Goal: Check status: Check status

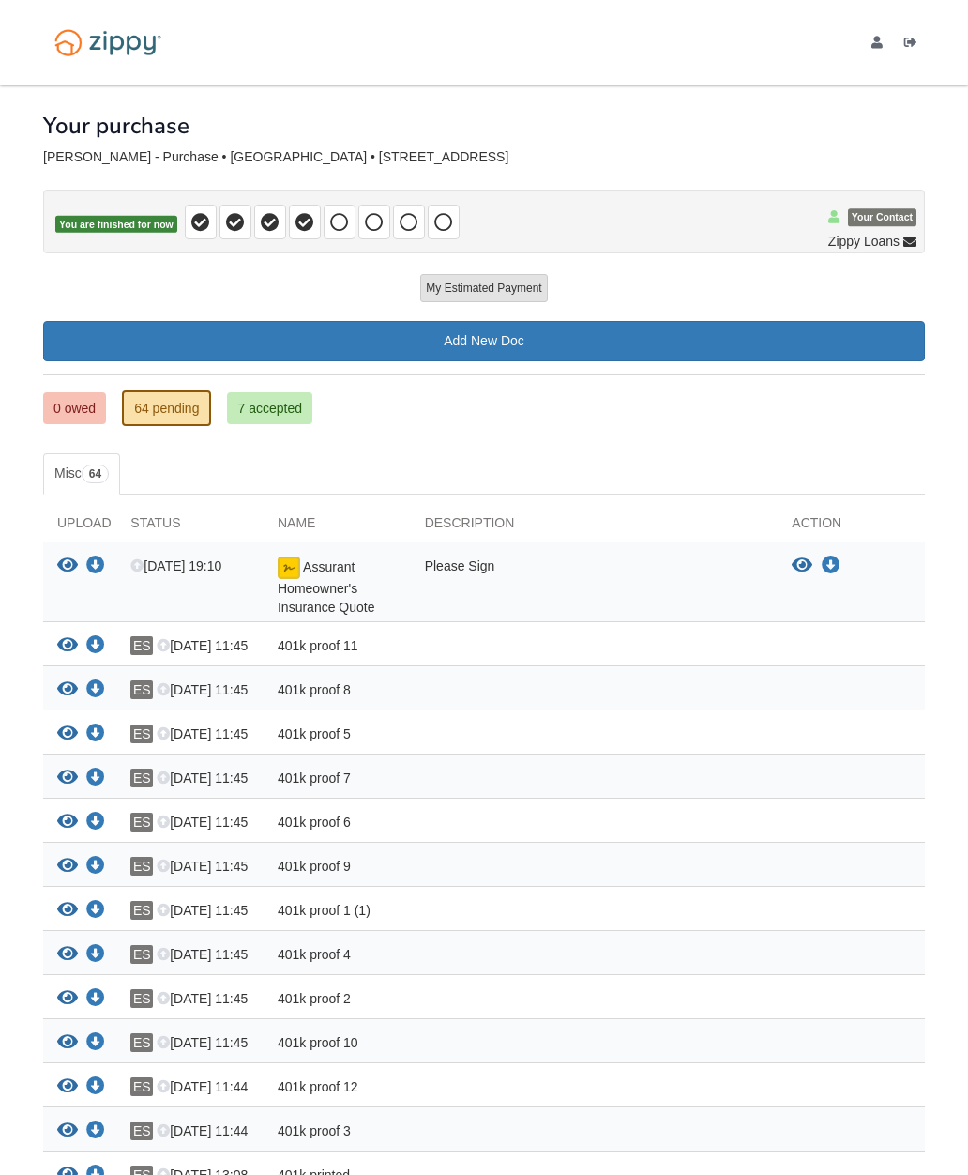
scroll to position [116, 0]
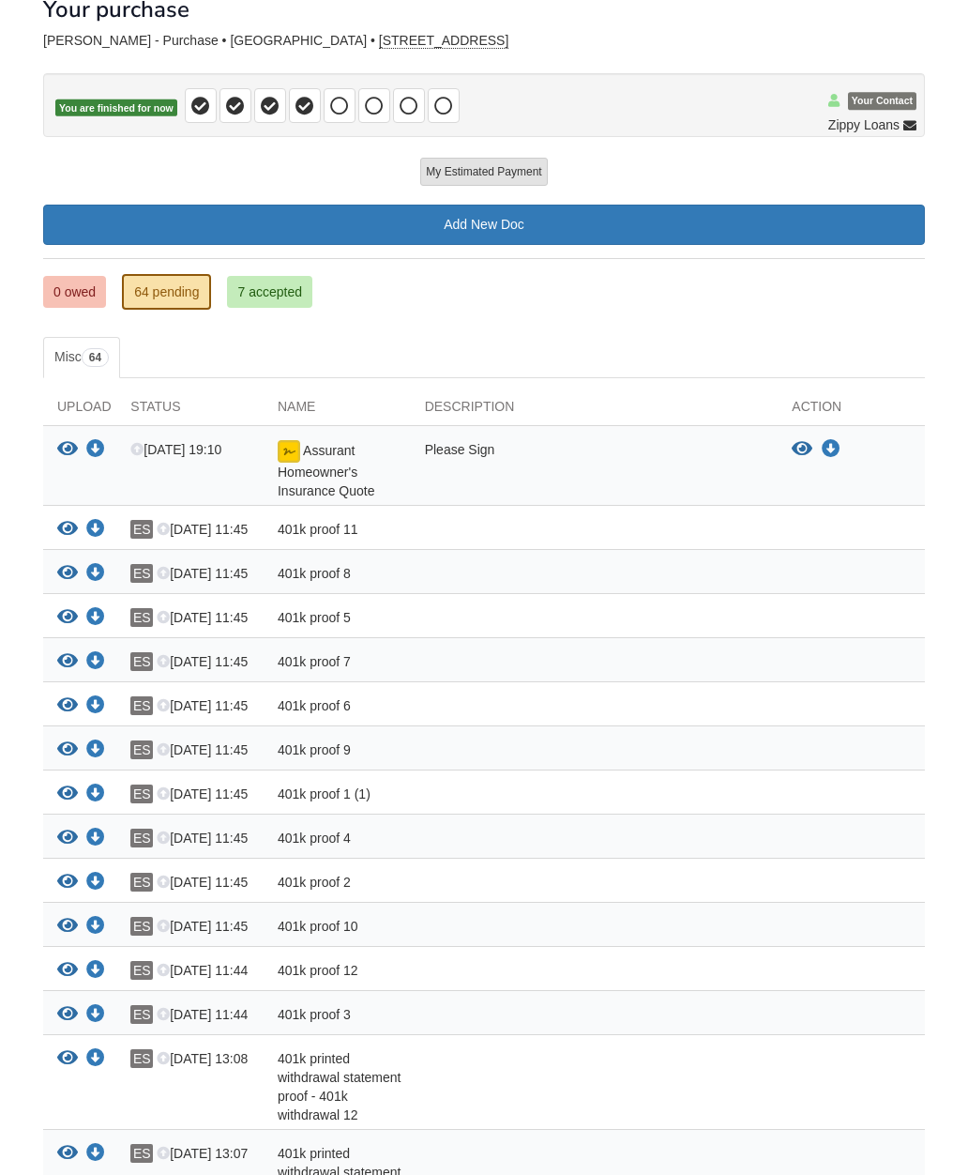
click at [87, 299] on link "0 owed" at bounding box center [74, 292] width 63 height 32
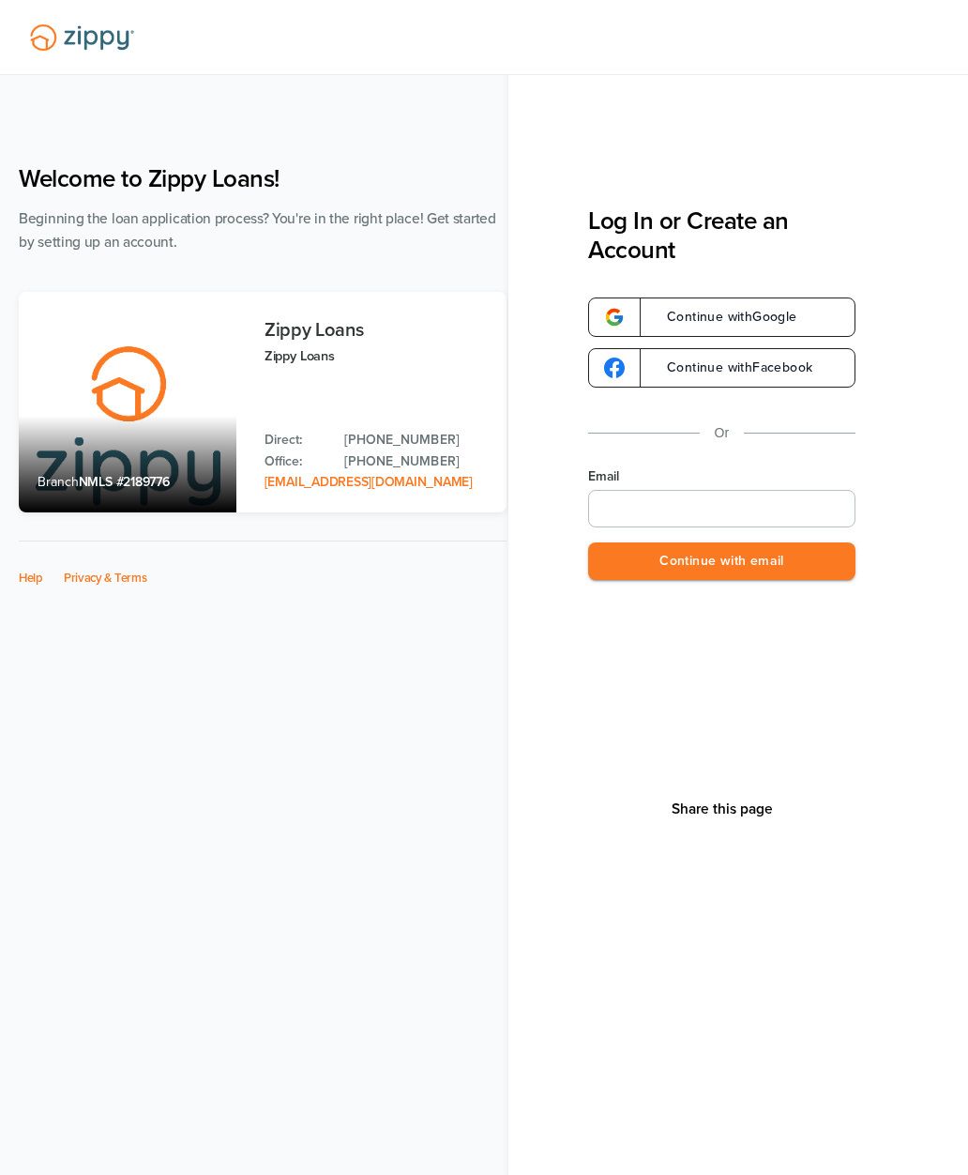
type input "**********"
click at [803, 571] on button "Continue with email" at bounding box center [721, 561] width 267 height 38
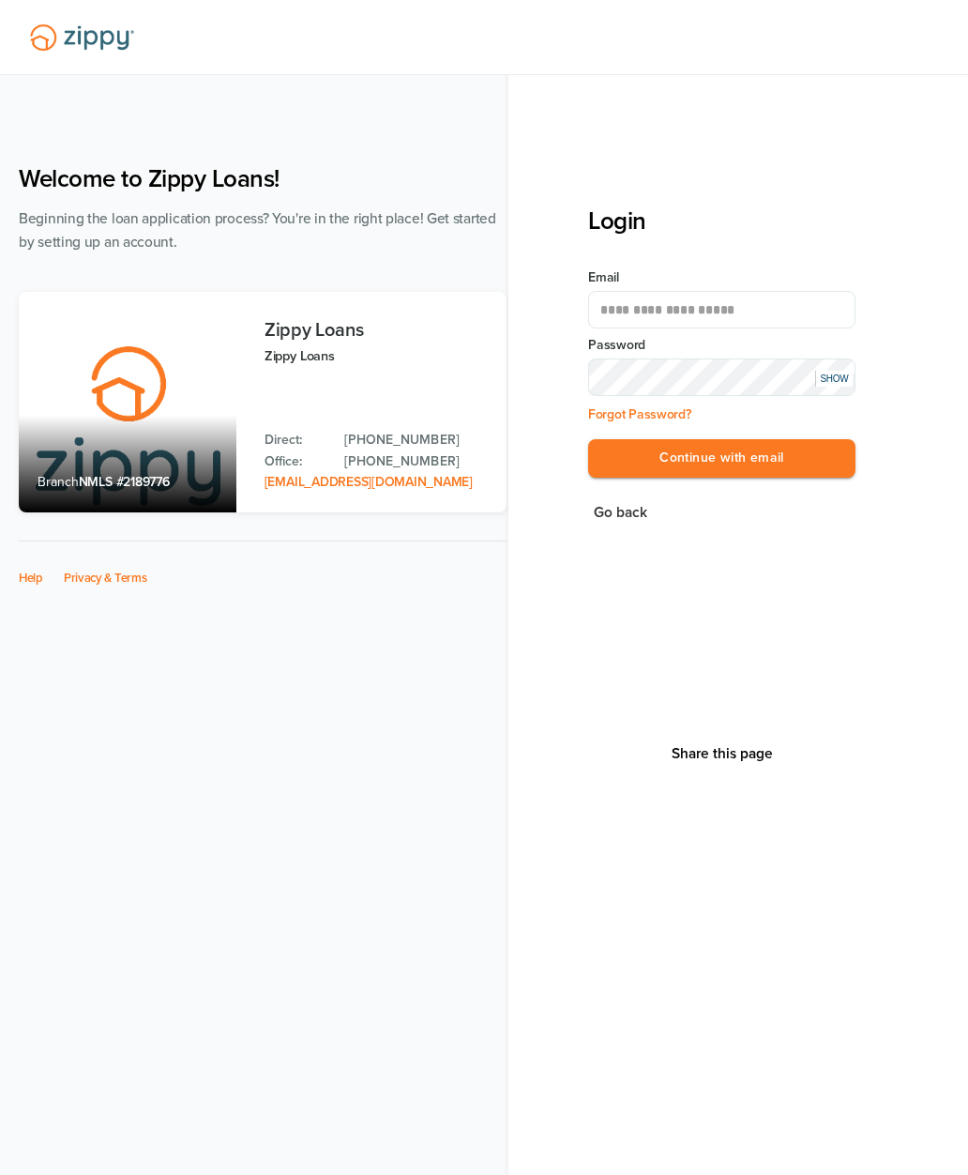
click at [799, 462] on button "Continue with email" at bounding box center [721, 458] width 267 height 38
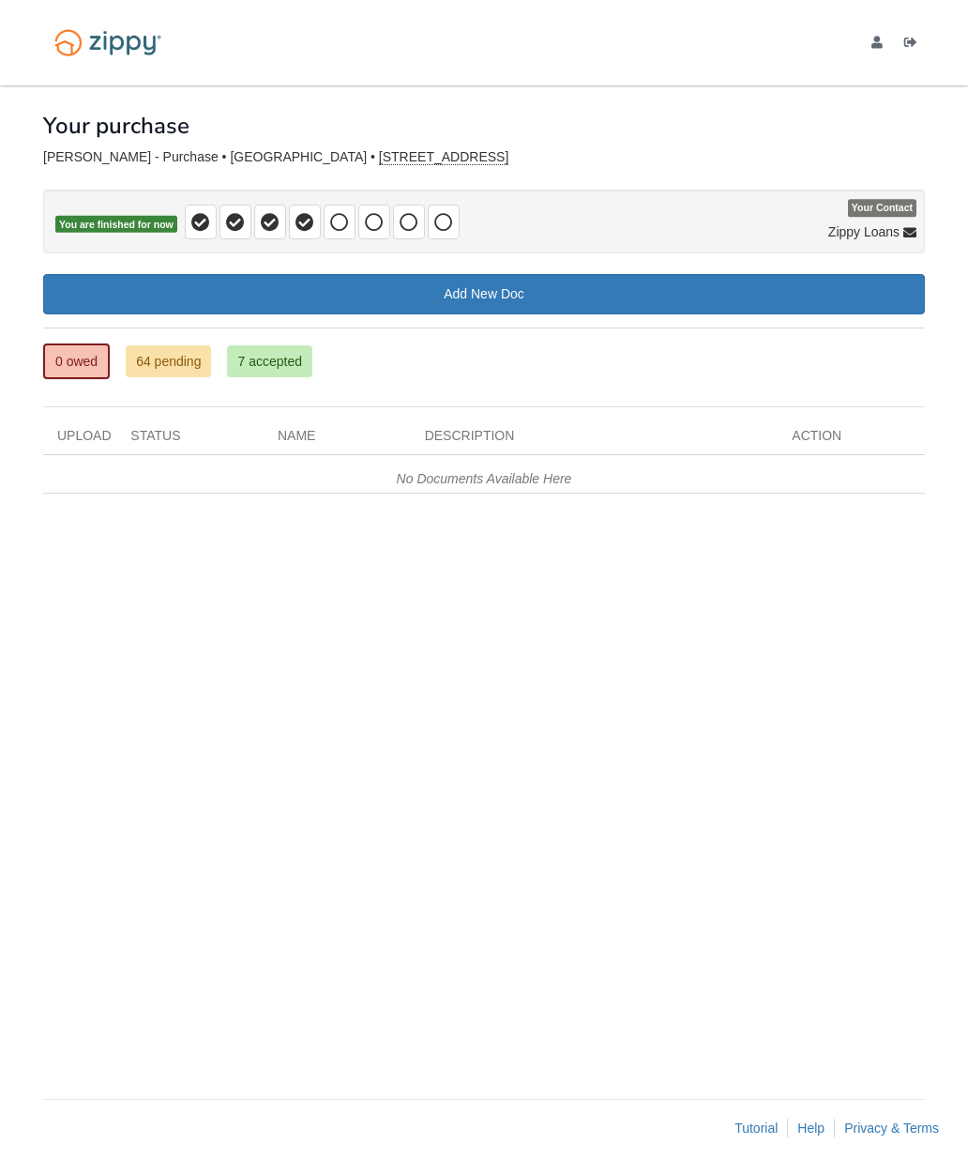
click at [184, 360] on link "64 pending" at bounding box center [168, 361] width 85 height 32
